Goal: Obtain resource: Obtain resource

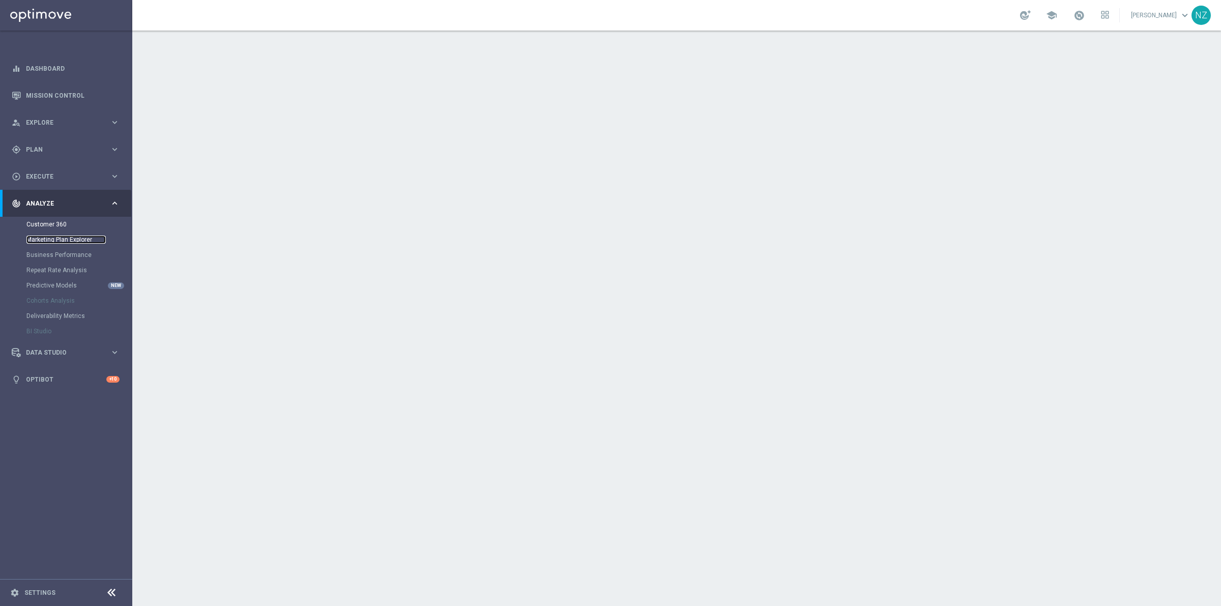
click at [49, 243] on link "Marketing Plan Explorer" at bounding box center [65, 240] width 79 height 8
click at [48, 224] on link "Customer 360" at bounding box center [65, 224] width 79 height 8
click at [88, 121] on span "Explore" at bounding box center [68, 123] width 84 height 6
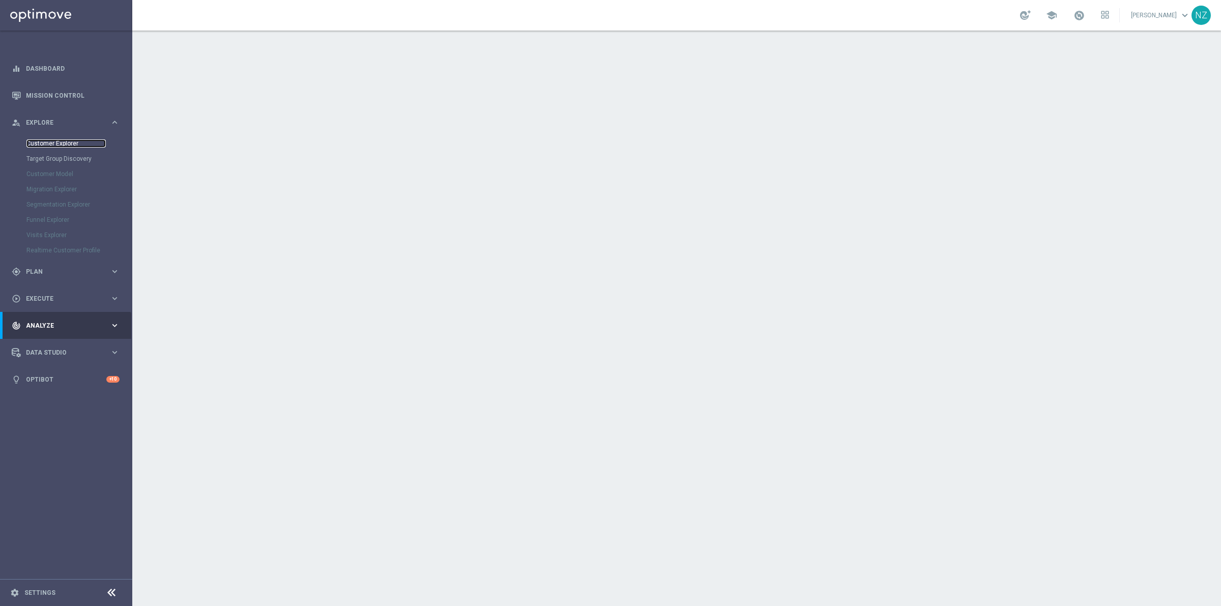
click at [71, 146] on link "Customer Explorer" at bounding box center [65, 143] width 79 height 8
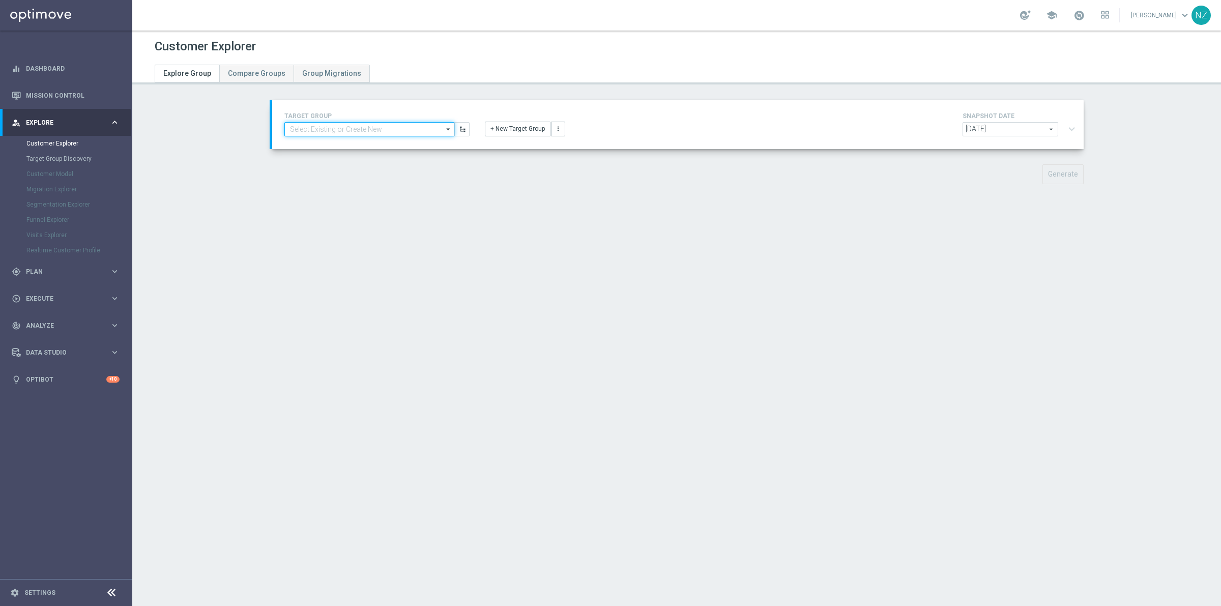
click at [385, 128] on input at bounding box center [369, 129] width 170 height 14
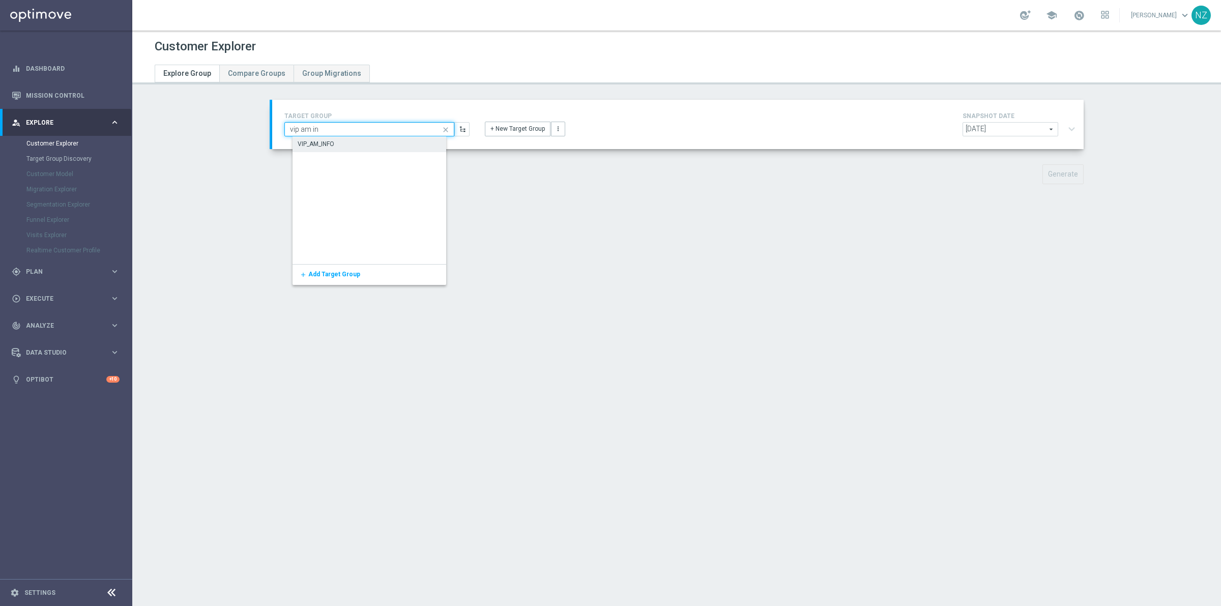
type input "vip am in"
click at [326, 140] on div "VIP_AM_INFO" at bounding box center [316, 143] width 37 height 9
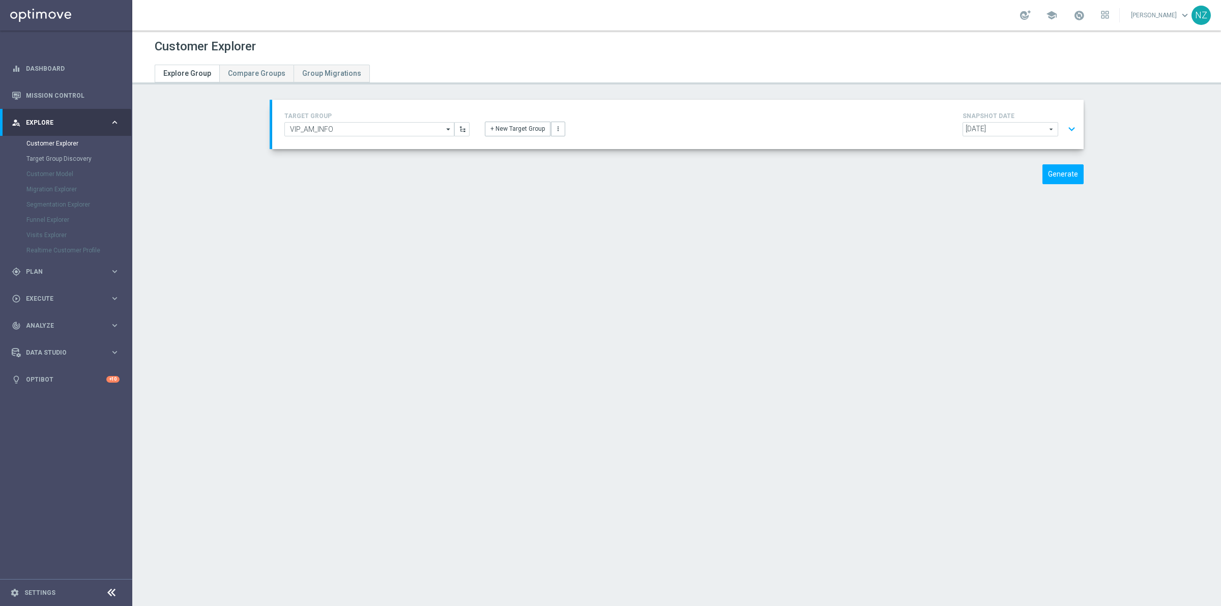
click at [1067, 131] on button "expand_more" at bounding box center [1072, 129] width 15 height 19
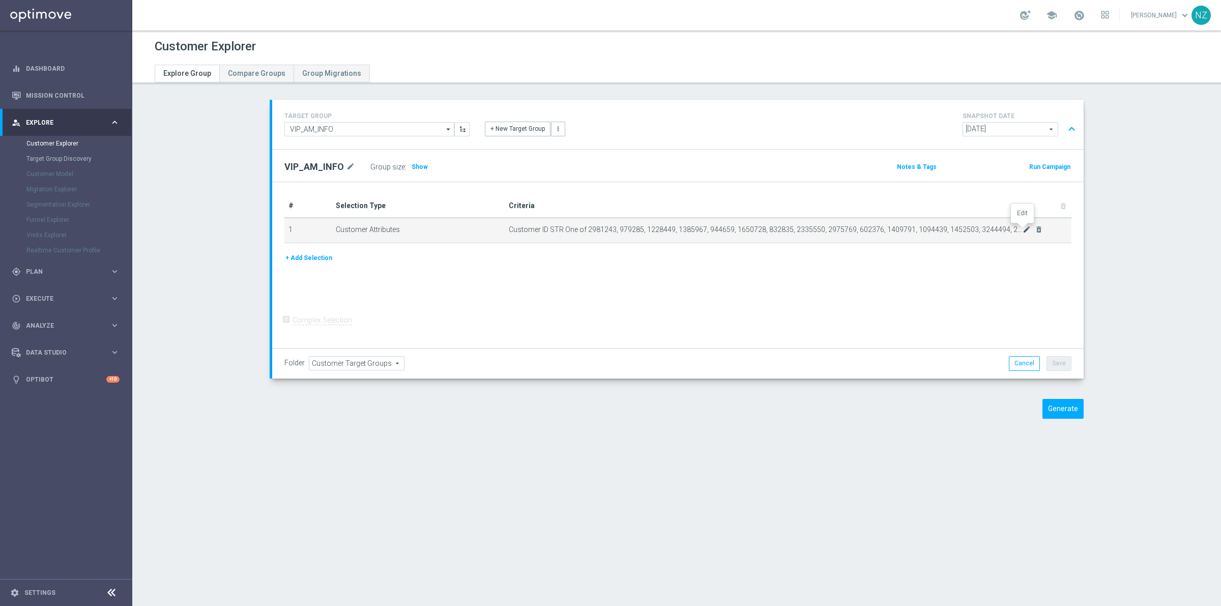
click at [1023, 225] on icon "mode_edit" at bounding box center [1027, 229] width 8 height 8
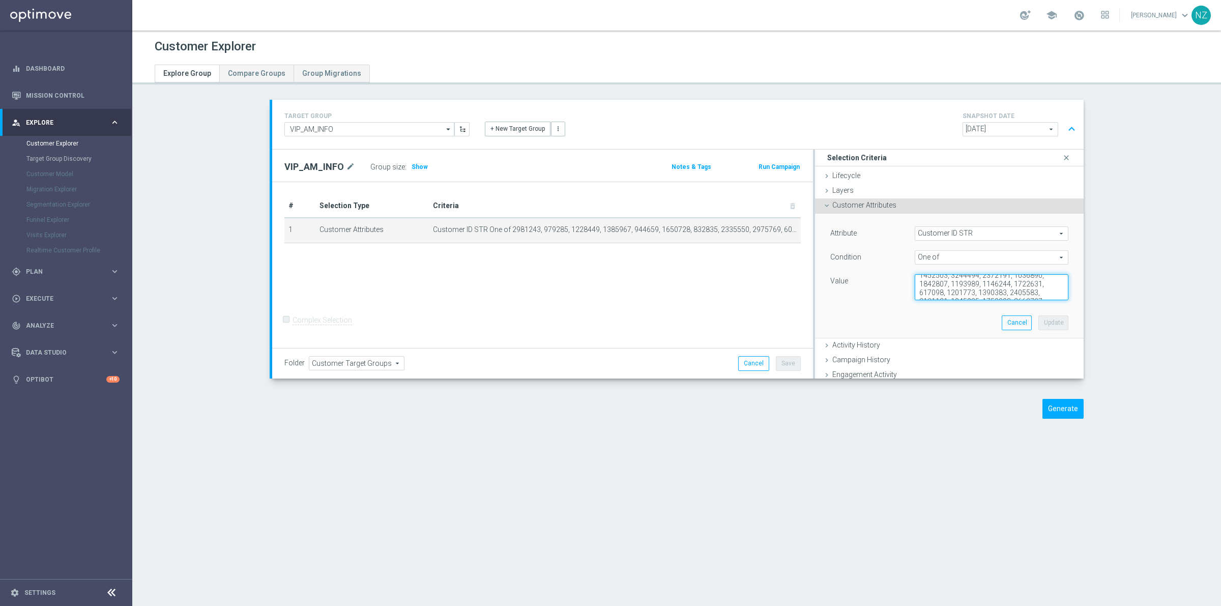
drag, startPoint x: 909, startPoint y: 279, endPoint x: 1199, endPoint y: 412, distance: 318.8
click at [1199, 412] on section "TARGET GROUP VIP_AM_INFO VIP_AM_INFO arrow_drop_down Show Selected 0 of NaN - C…" at bounding box center [676, 267] width 1089 height 334
type textarea "2405583, 1288086, 808716, 1112301, 2663737, 1325012, 1227747, 966857, 958716, 1…"
drag, startPoint x: 912, startPoint y: 281, endPoint x: 1095, endPoint y: 340, distance: 192.3
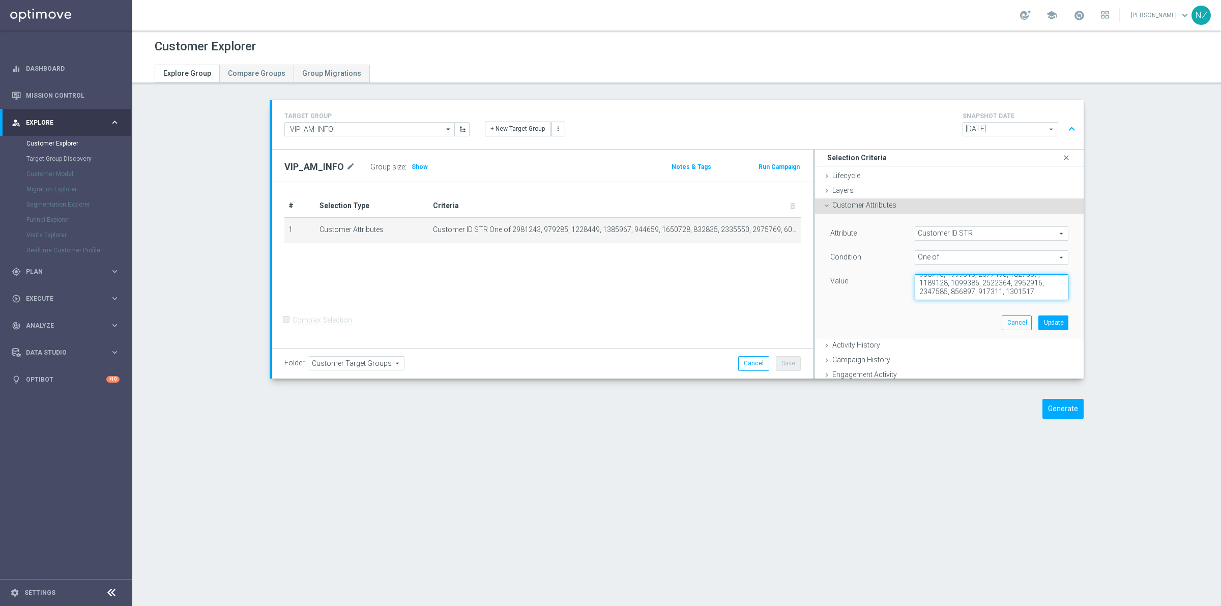
click at [1095, 340] on div "TARGET GROUP VIP_AM_INFO VIP_AM_INFO arrow_drop_down Show Selected 0 of NaN - C…" at bounding box center [676, 267] width 855 height 334
paste textarea "1826757, 824784, 922638, 2959881, 1471822, 1288086, 1074639, 1710392, 2481653, …"
type textarea "1826757, 824784, 922638, 2959881, 1471822, 1288086, 1074639, 1710392, 2481653, …"
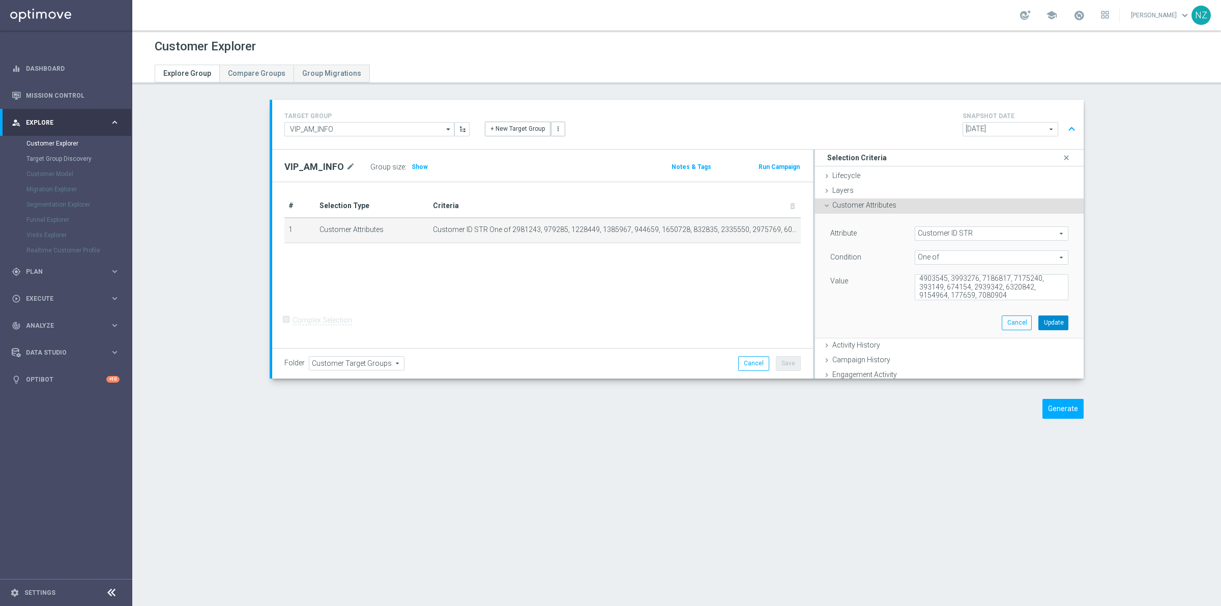
click at [1048, 322] on button "Update" at bounding box center [1054, 323] width 30 height 14
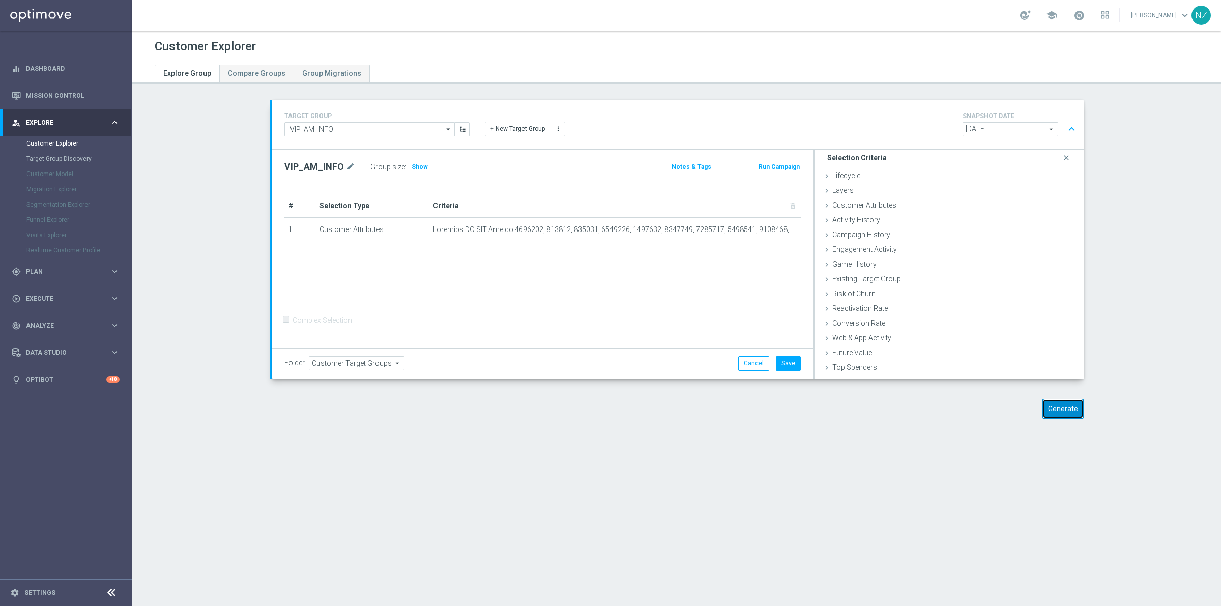
click at [1065, 405] on button "Generate" at bounding box center [1063, 409] width 41 height 20
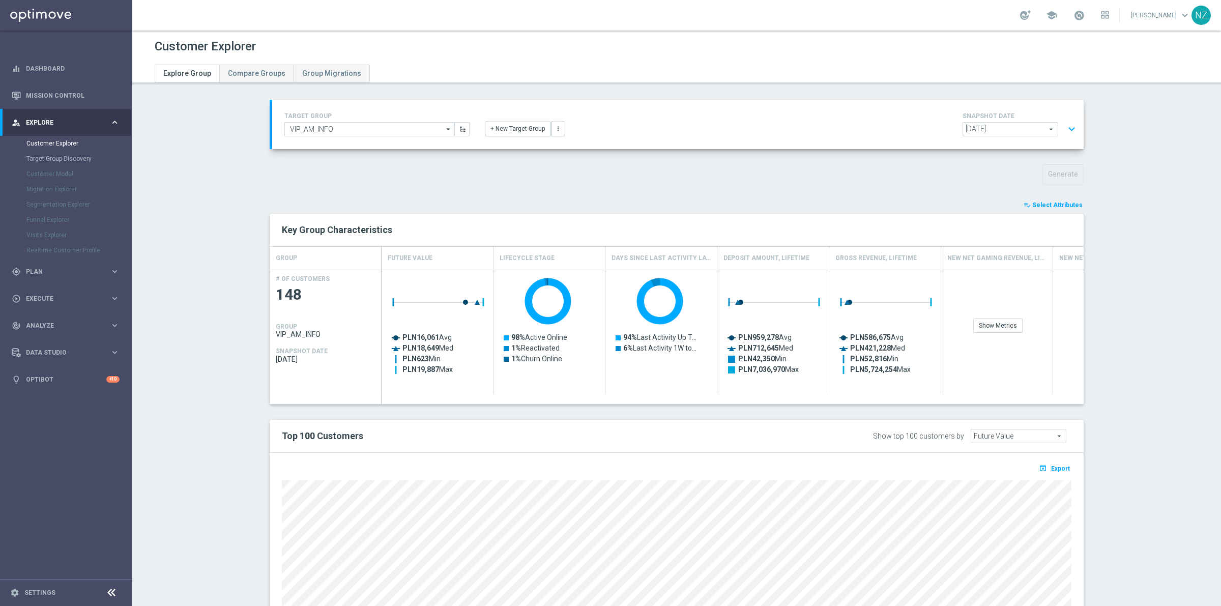
click at [1064, 207] on span "Select Attributes" at bounding box center [1058, 205] width 50 height 7
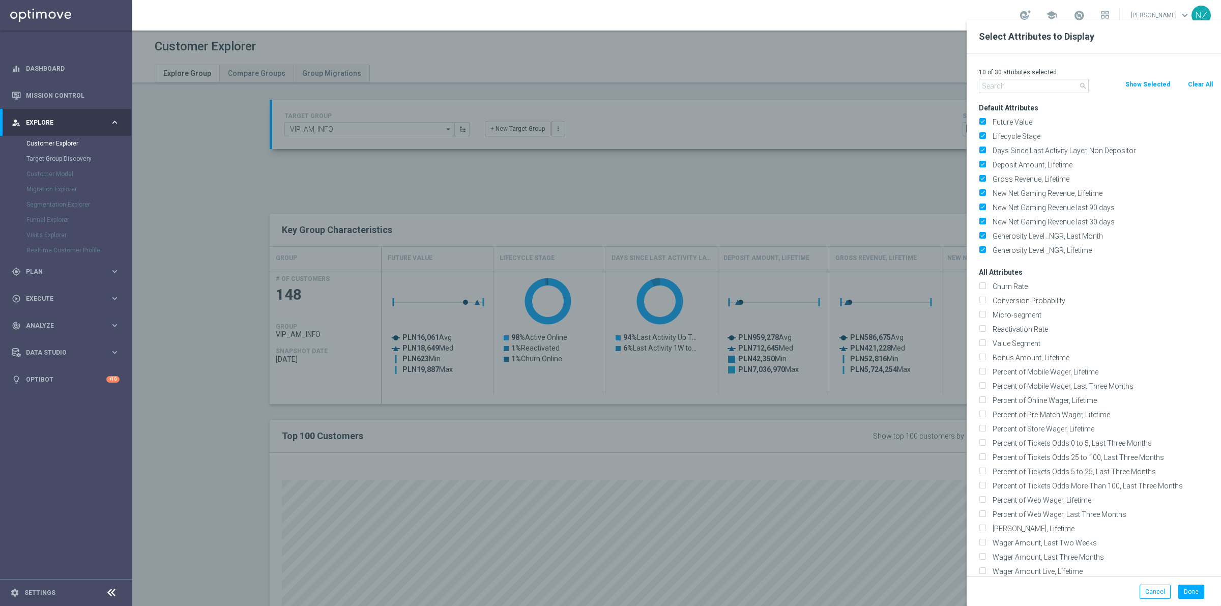
click at [1197, 81] on button "Clear All" at bounding box center [1200, 84] width 27 height 11
checkbox input "false"
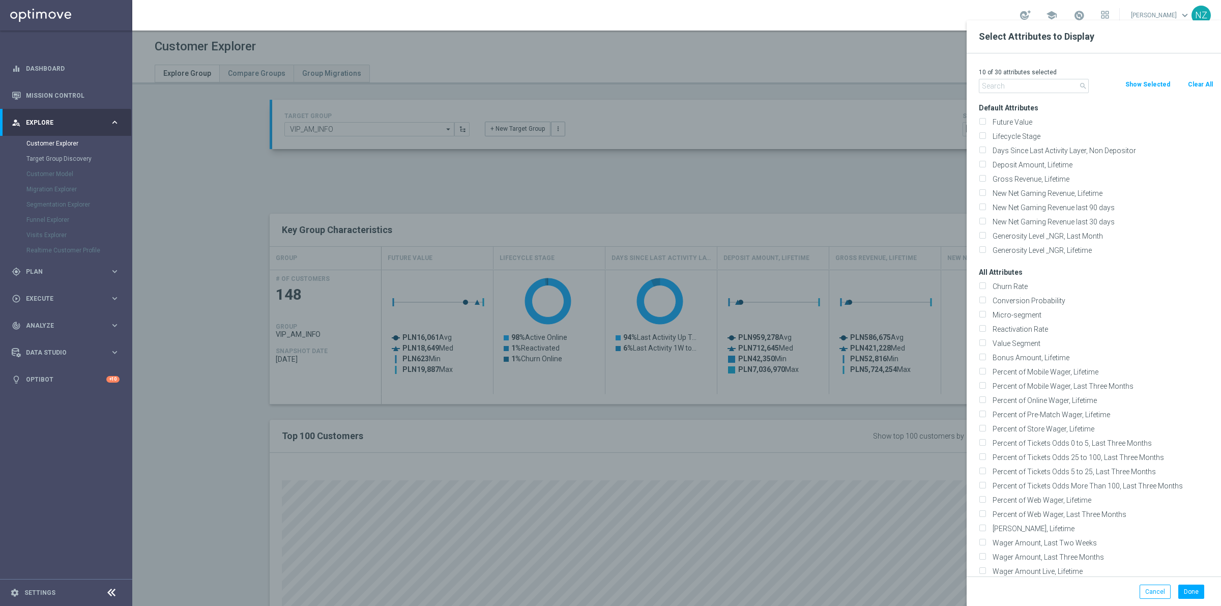
checkbox input "false"
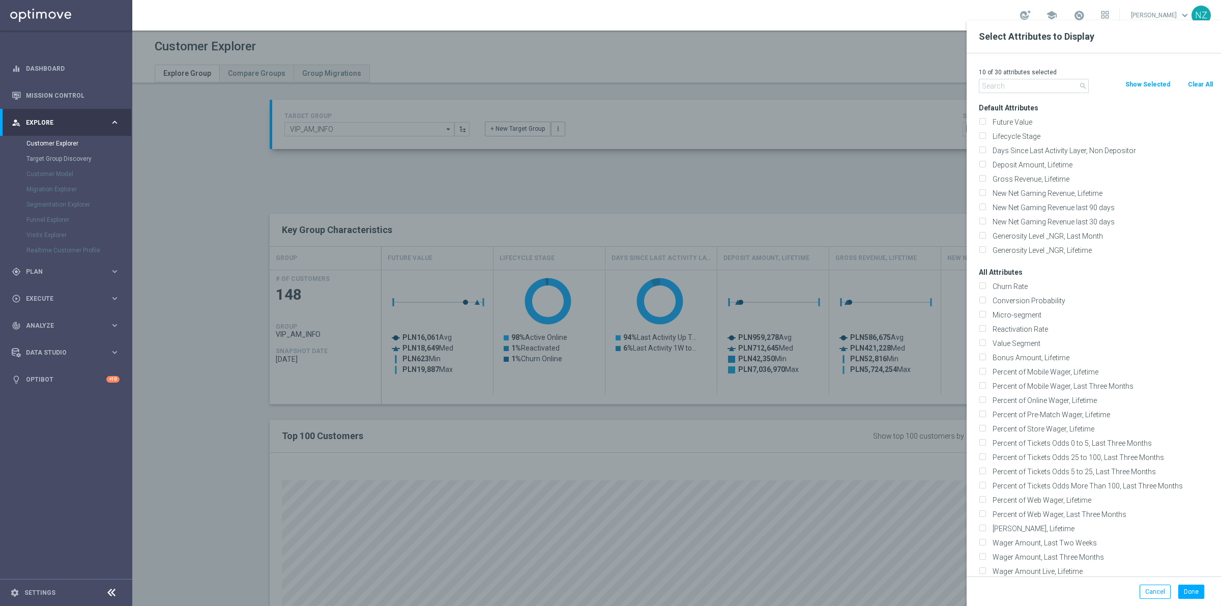
checkbox input "false"
click at [1006, 88] on input "text" at bounding box center [1034, 86] width 110 height 14
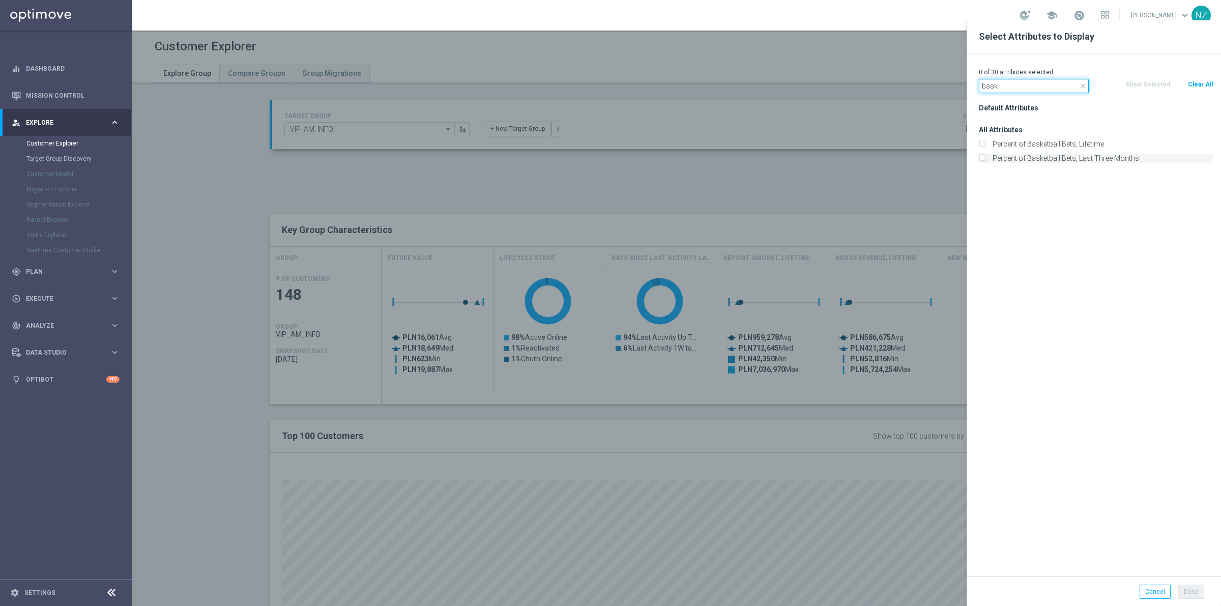
type input "bask"
click at [985, 157] on input "Percent of Basketball Bets, Last Three Months" at bounding box center [982, 159] width 7 height 7
checkbox input "true"
click at [985, 145] on input "Percent of Basketball Bets, Lifetime" at bounding box center [982, 145] width 7 height 7
checkbox input "true"
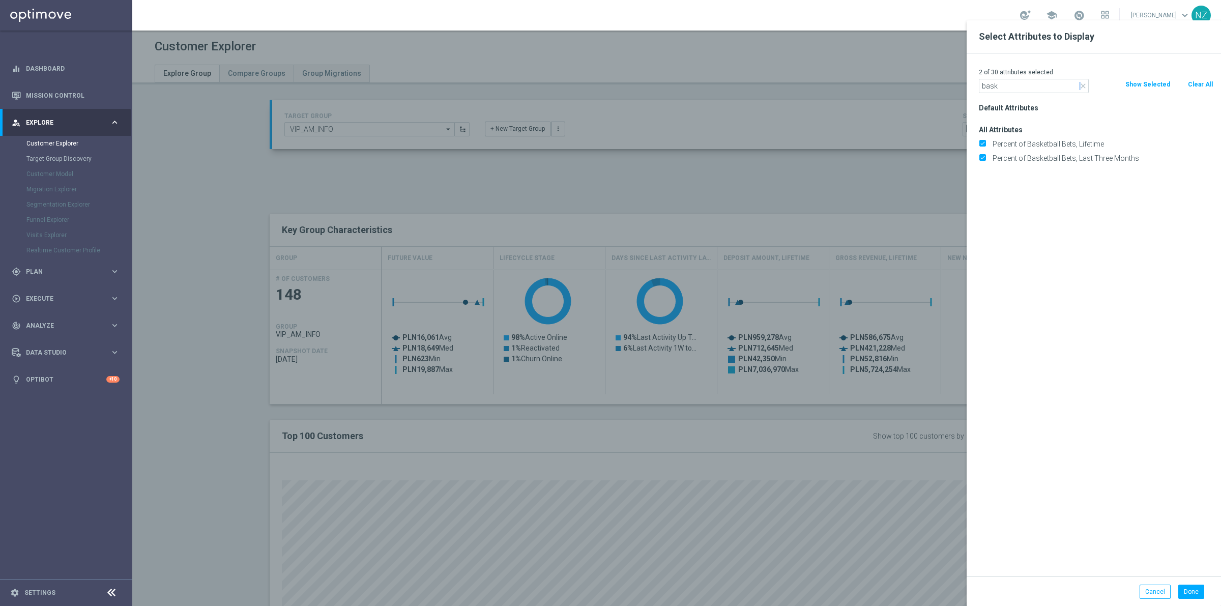
click at [1080, 85] on icon "close" at bounding box center [1083, 86] width 8 height 8
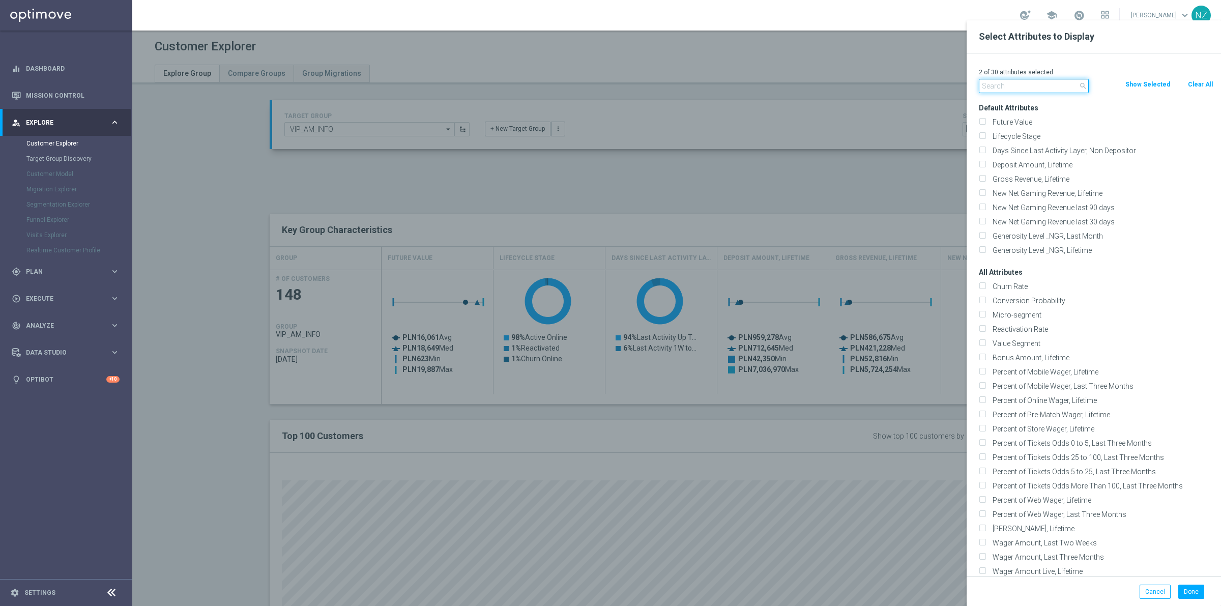
click at [1037, 87] on input "text" at bounding box center [1034, 86] width 110 height 14
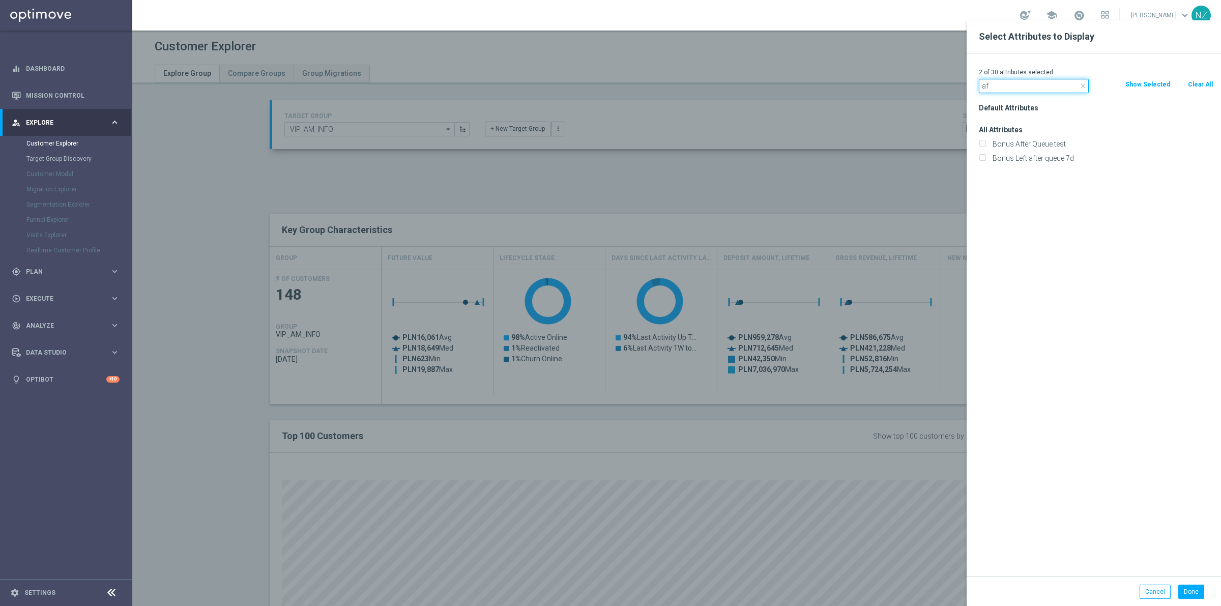
type input "a"
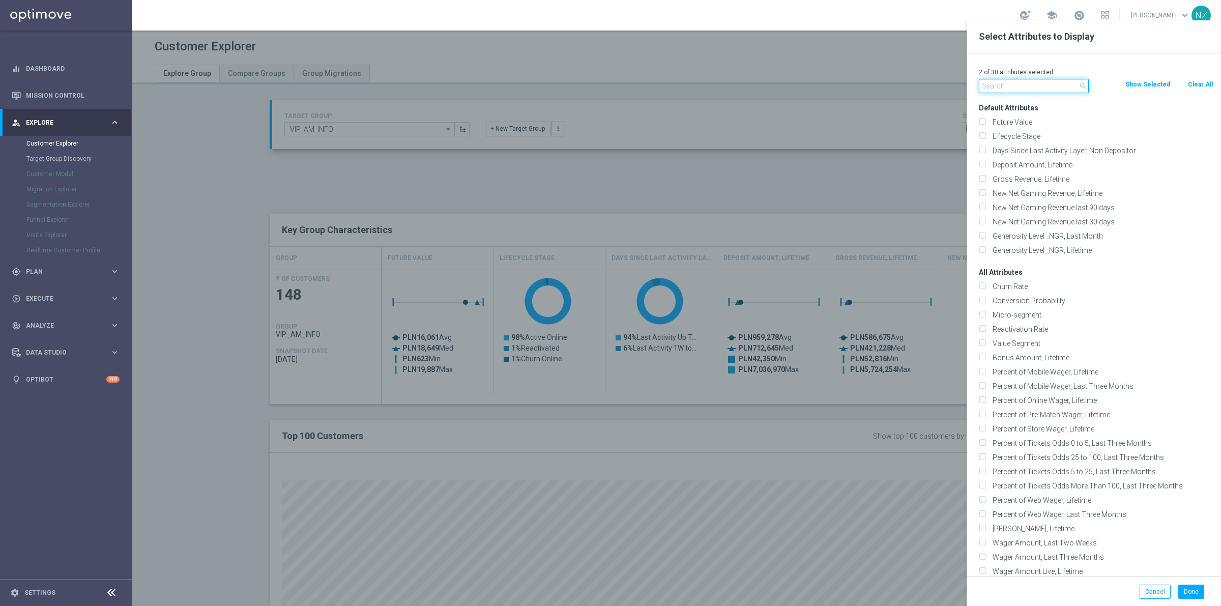
drag, startPoint x: 1030, startPoint y: 80, endPoint x: 1036, endPoint y: 82, distance: 7.1
click at [1034, 83] on input "text" at bounding box center [1034, 86] width 110 height 14
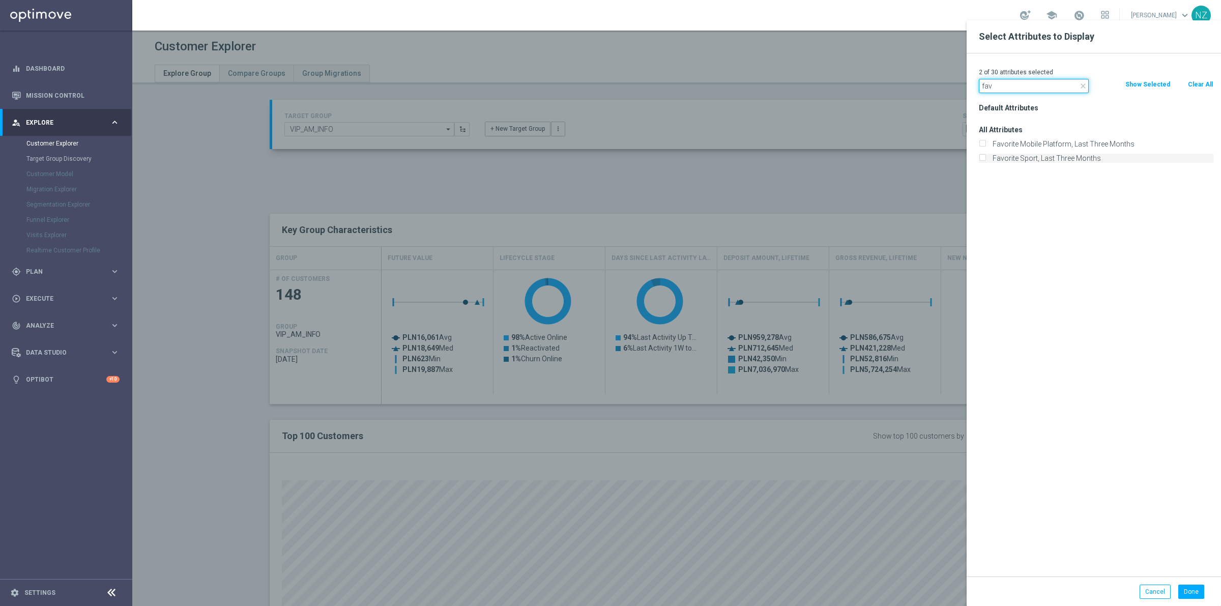
type input "fav"
click at [1024, 159] on label "Favorite Sport, Last Three Months" at bounding box center [1101, 158] width 224 height 9
click at [986, 159] on input "Favorite Sport, Last Three Months" at bounding box center [982, 159] width 7 height 7
checkbox input "true"
click at [1197, 592] on button "Done" at bounding box center [1192, 592] width 26 height 14
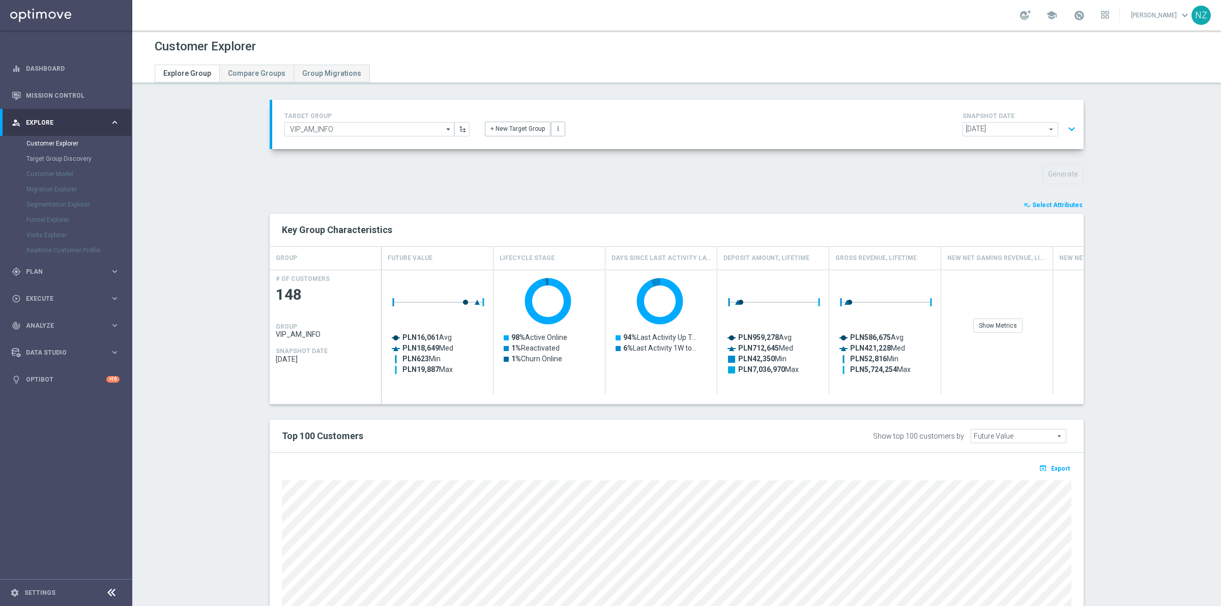
type input "Search"
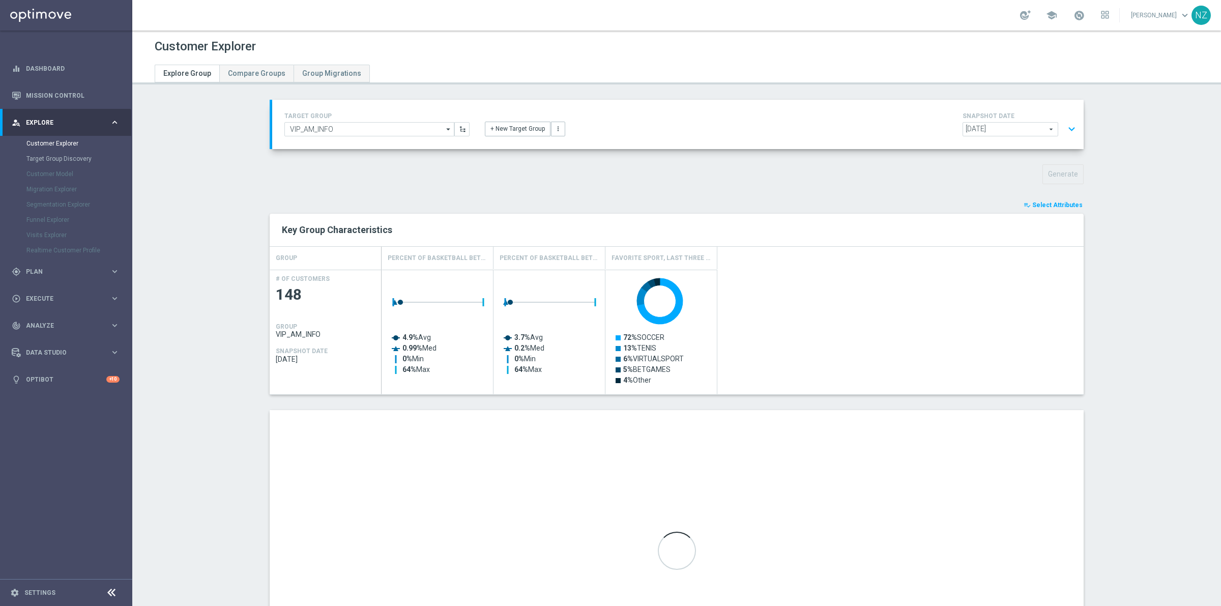
scroll to position [112, 0]
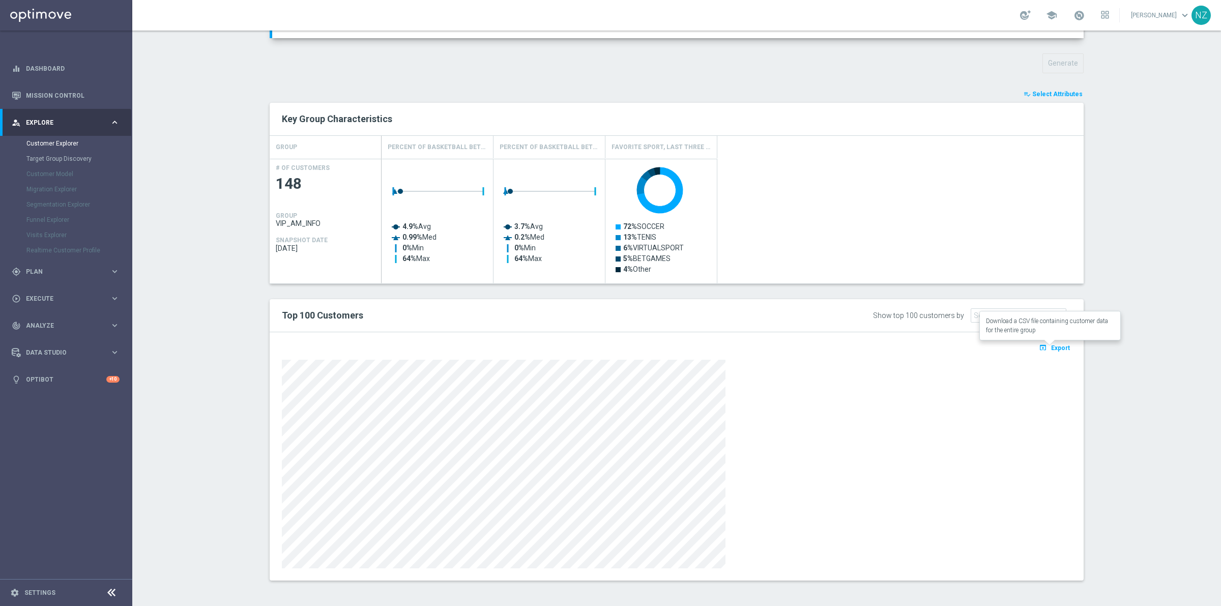
click at [1057, 348] on span "Export" at bounding box center [1060, 348] width 19 height 7
